Goal: Information Seeking & Learning: Learn about a topic

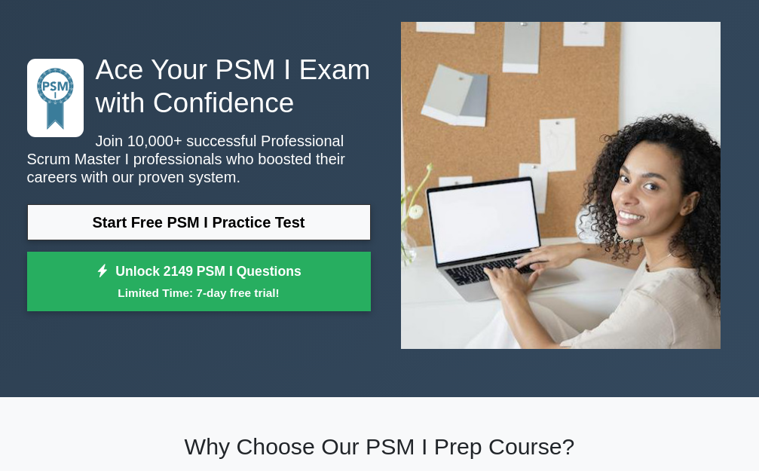
scroll to position [60, 0]
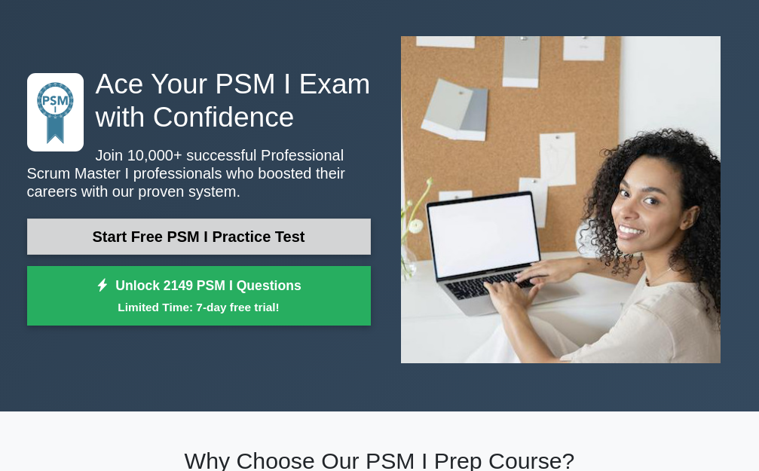
click at [270, 227] on link "Start Free PSM I Practice Test" at bounding box center [199, 237] width 344 height 36
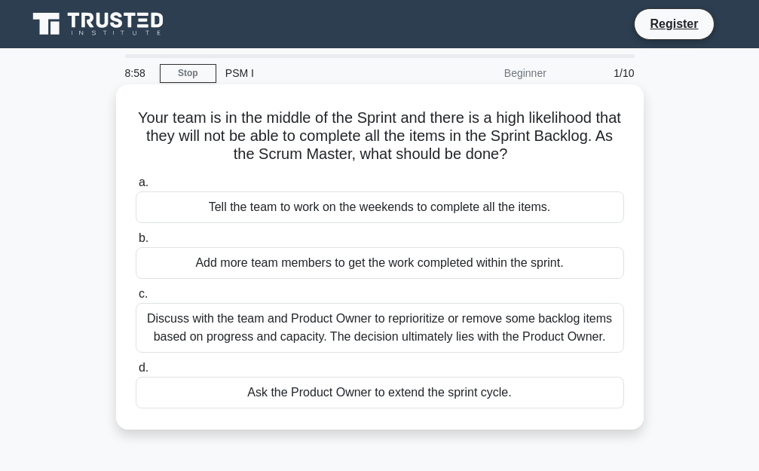
click at [287, 324] on div "Discuss with the team and Product Owner to reprioritize or remove some backlog …" at bounding box center [380, 328] width 489 height 50
click at [136, 299] on input "c. Discuss with the team and Product Owner to reprioritize or remove some backl…" at bounding box center [136, 295] width 0 height 10
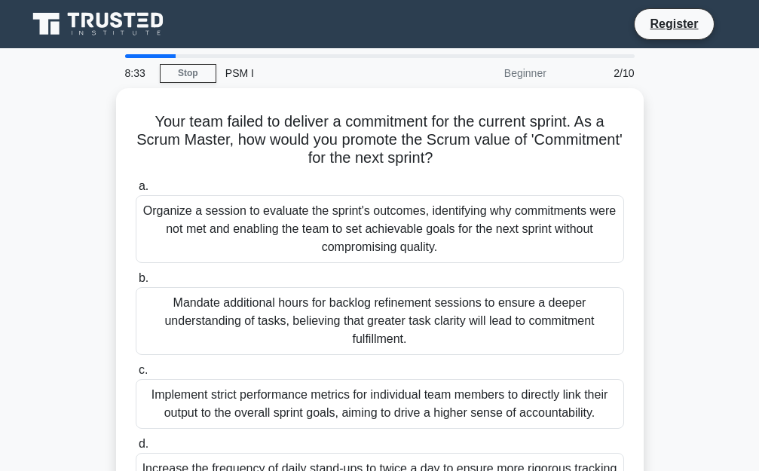
click at [287, 324] on div "Mandate additional hours for backlog refinement sessions to ensure a deeper und…" at bounding box center [380, 321] width 489 height 68
click at [136, 283] on input "b. Mandate additional hours for backlog refinement sessions to ensure a deeper …" at bounding box center [136, 279] width 0 height 10
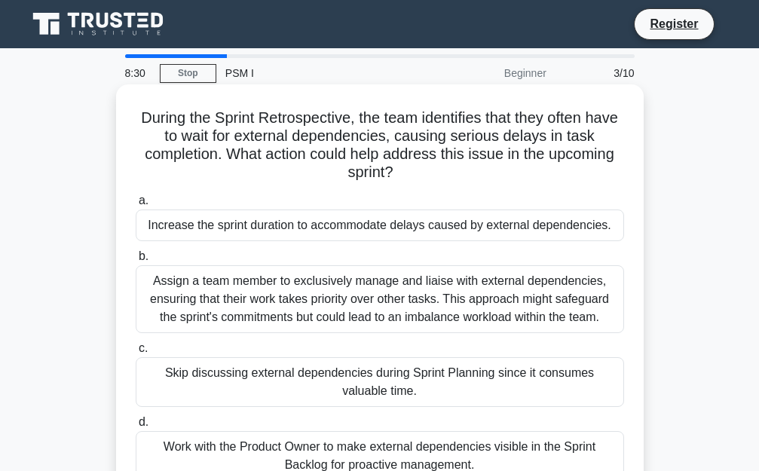
click at [290, 368] on div "Skip discussing external dependencies during Sprint Planning since it consumes …" at bounding box center [380, 382] width 489 height 50
click at [136, 354] on input "c. Skip discussing external dependencies during Sprint Planning since it consum…" at bounding box center [136, 349] width 0 height 10
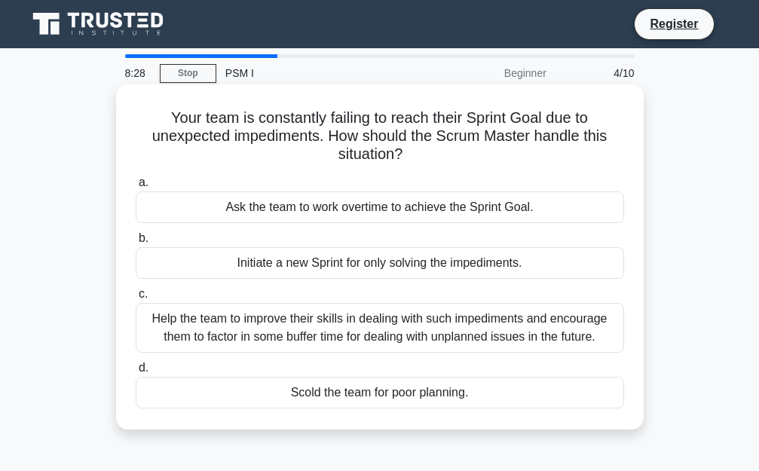
click at [293, 264] on div "Initiate a new Sprint for only solving the impediments." at bounding box center [380, 263] width 489 height 32
click at [136, 244] on input "b. Initiate a new Sprint for only solving the impediments." at bounding box center [136, 239] width 0 height 10
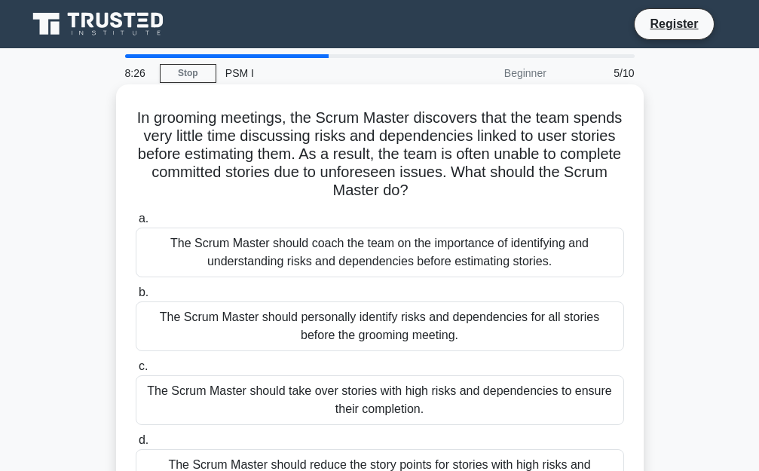
click at [304, 412] on div "The Scrum Master should take over stories with high risks and dependencies to e…" at bounding box center [380, 400] width 489 height 50
click at [136, 372] on input "c. The Scrum Master should take over stories with high risks and dependencies t…" at bounding box center [136, 367] width 0 height 10
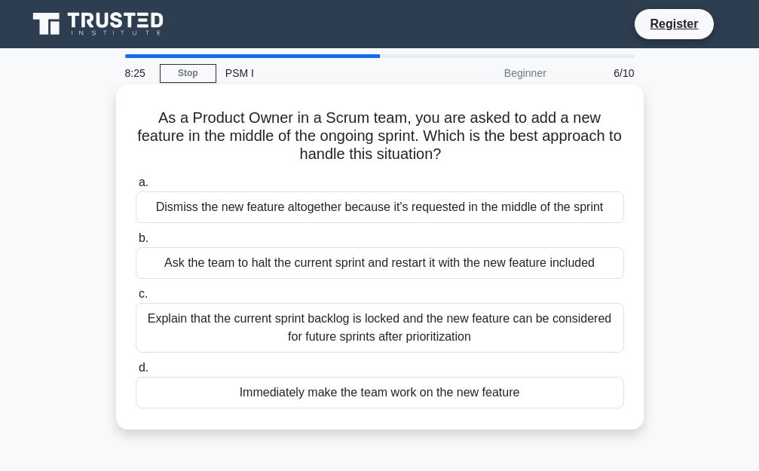
click at [336, 210] on div "Dismiss the new feature altogether because it's requested in the middle of the …" at bounding box center [380, 208] width 489 height 32
click at [136, 188] on input "a. Dismiss the new feature altogether because it's requested in the middle of t…" at bounding box center [136, 183] width 0 height 10
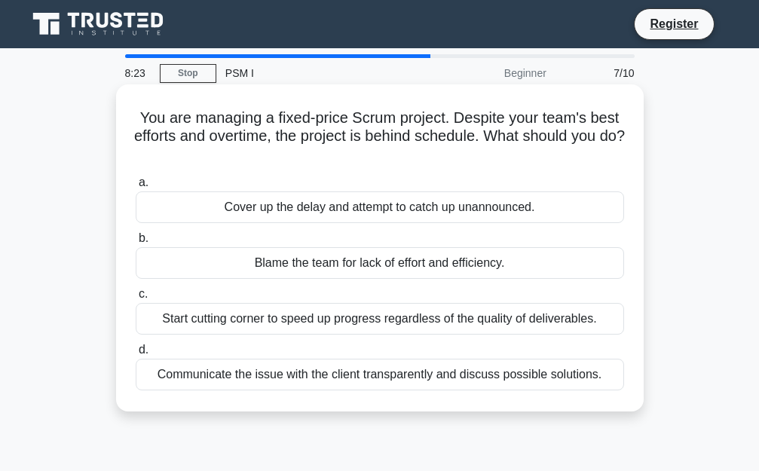
click at [344, 276] on div "Blame the team for lack of effort and efficiency." at bounding box center [380, 263] width 489 height 32
click at [136, 244] on input "b. Blame the team for lack of effort and efficiency." at bounding box center [136, 239] width 0 height 10
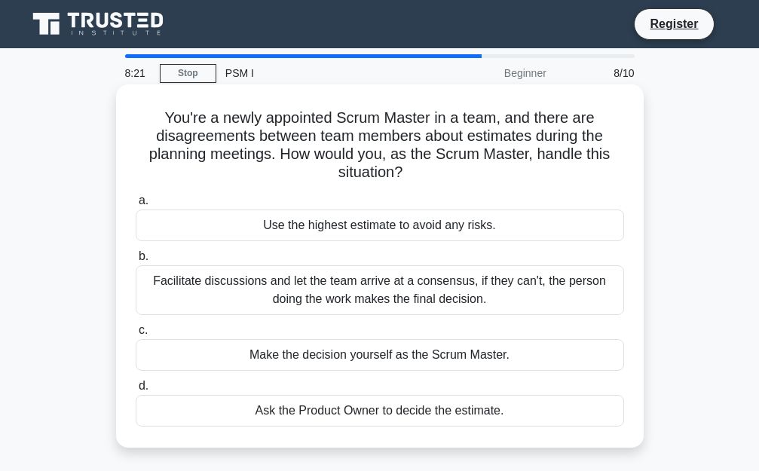
click at [350, 423] on div "Ask the Product Owner to decide the estimate." at bounding box center [380, 411] width 489 height 32
click at [136, 391] on input "d. Ask the Product Owner to decide the estimate." at bounding box center [136, 387] width 0 height 10
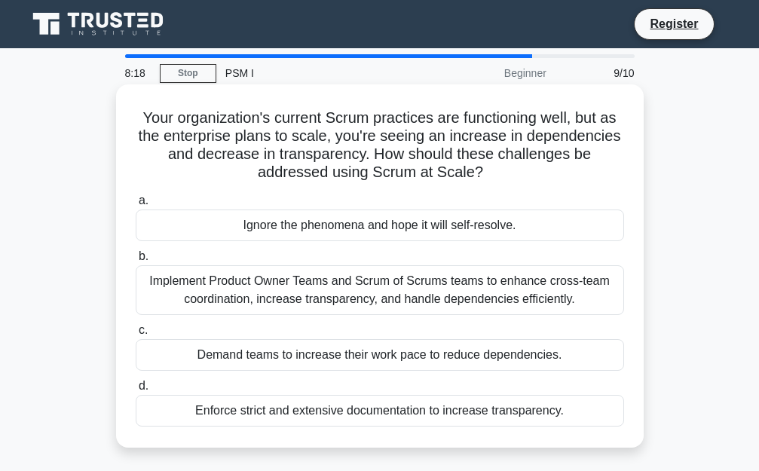
click at [351, 286] on div "Implement Product Owner Teams and Scrum of Scrums teams to enhance cross-team c…" at bounding box center [380, 290] width 489 height 50
click at [136, 262] on input "b. Implement Product Owner Teams and Scrum of Scrums teams to enhance cross-tea…" at bounding box center [136, 257] width 0 height 10
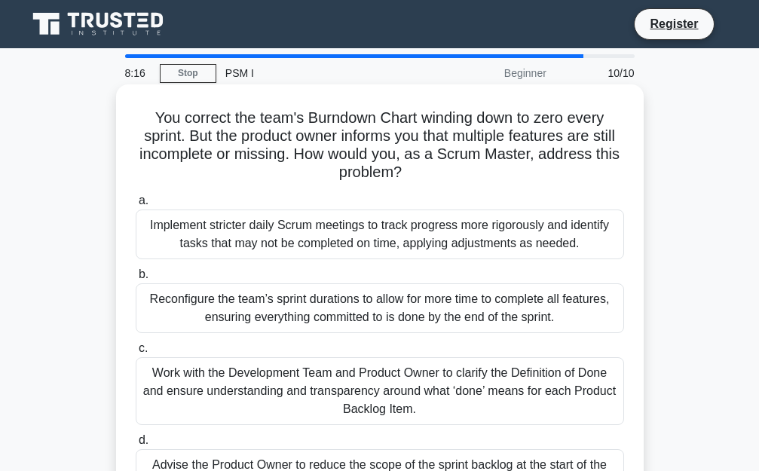
click at [420, 371] on div "Work with the Development Team and Product Owner to clarify the Definition of D…" at bounding box center [380, 391] width 489 height 68
click at [136, 354] on input "c. Work with the Development Team and Product Owner to clarify the Definition o…" at bounding box center [136, 349] width 0 height 10
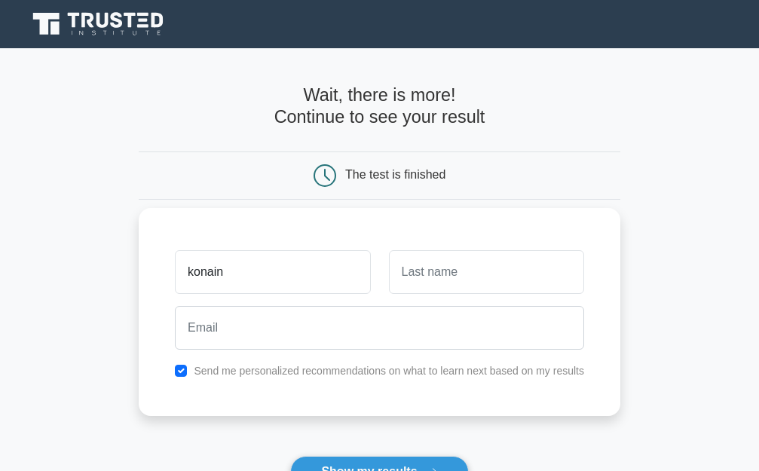
type input "konain"
click at [430, 265] on input "text" at bounding box center [486, 272] width 195 height 44
click at [412, 271] on input "zehra" at bounding box center [486, 272] width 195 height 44
click at [430, 272] on input "zahra" at bounding box center [486, 272] width 195 height 44
type input "zahra"
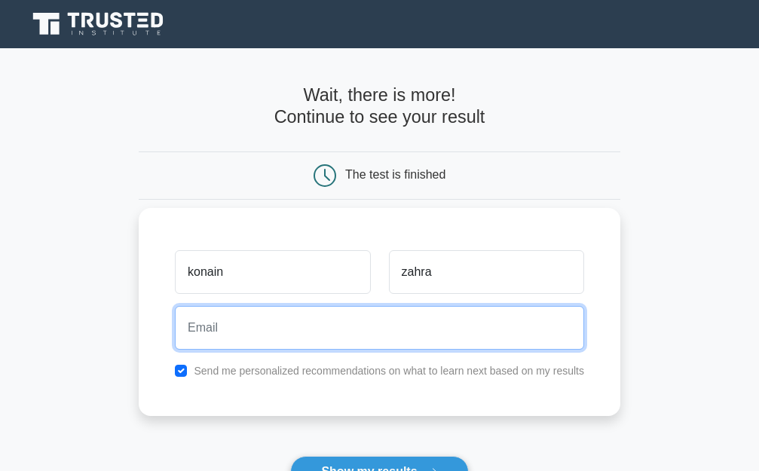
click at [271, 332] on input "email" at bounding box center [379, 328] width 409 height 44
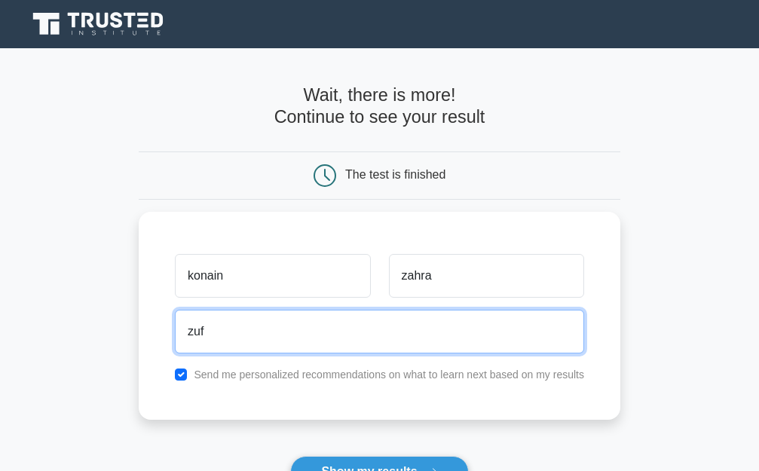
type input "zuf"
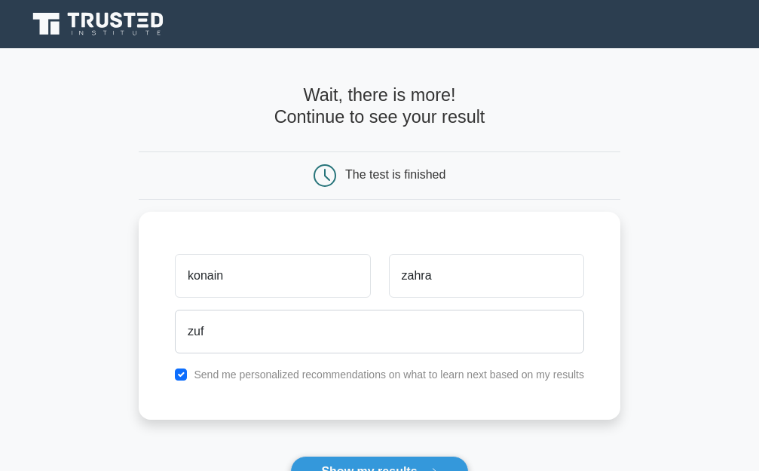
click at [713, 407] on main "Wait, there is more! Continue to see your result The test is finished konain za…" at bounding box center [379, 318] width 759 height 541
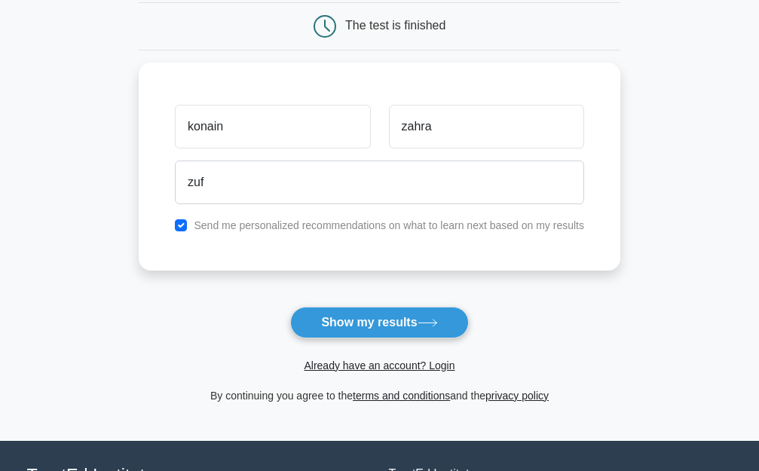
scroll to position [151, 0]
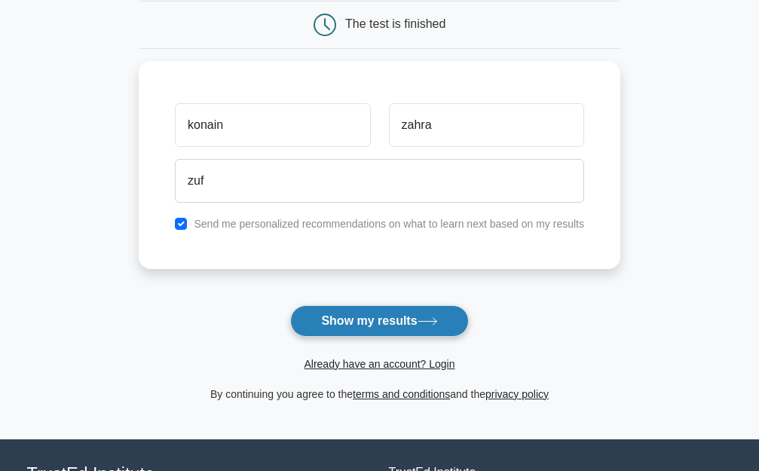
click at [424, 316] on button "Show my results" at bounding box center [379, 321] width 178 height 32
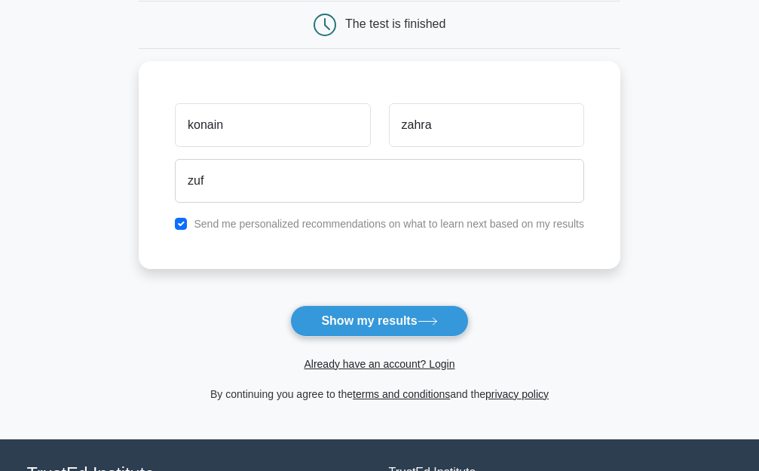
click at [378, 344] on div "Already have an account? Login" at bounding box center [380, 355] width 482 height 36
click at [385, 366] on link "Already have an account? Login" at bounding box center [379, 364] width 151 height 12
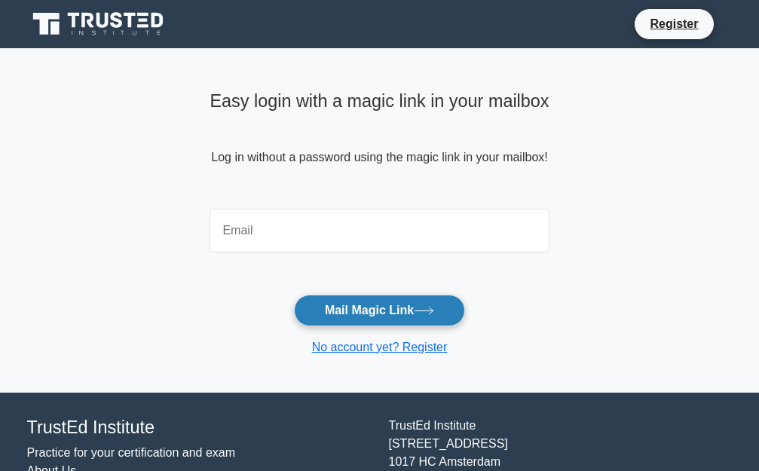
click at [391, 317] on button "Mail Magic Link" at bounding box center [379, 311] width 171 height 32
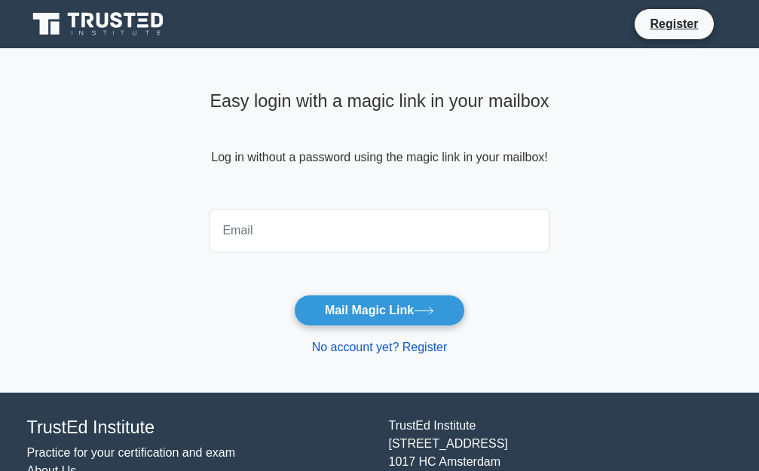
click at [392, 350] on link "No account yet? Register" at bounding box center [380, 347] width 136 height 13
